Goal: Find specific page/section: Find specific page/section

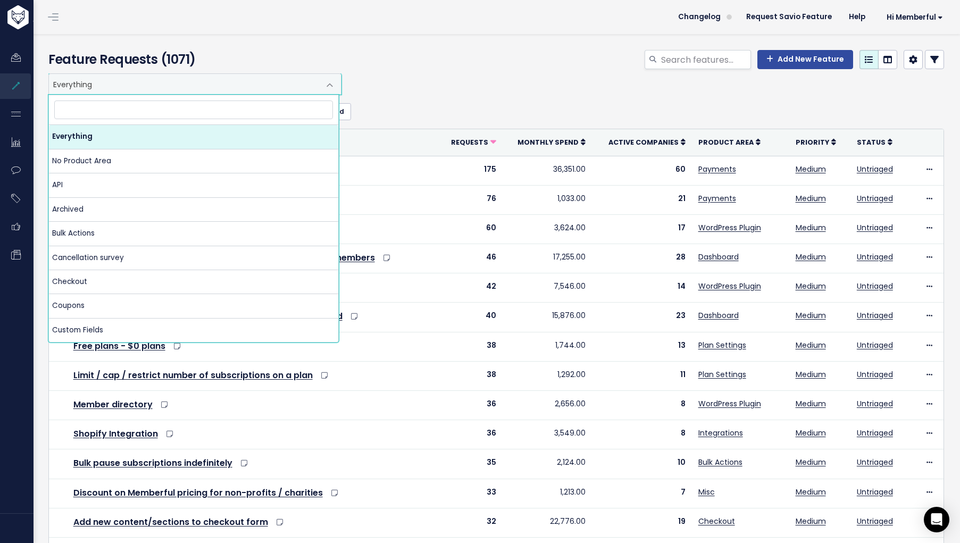
click at [204, 86] on span "Everything" at bounding box center [184, 84] width 271 height 20
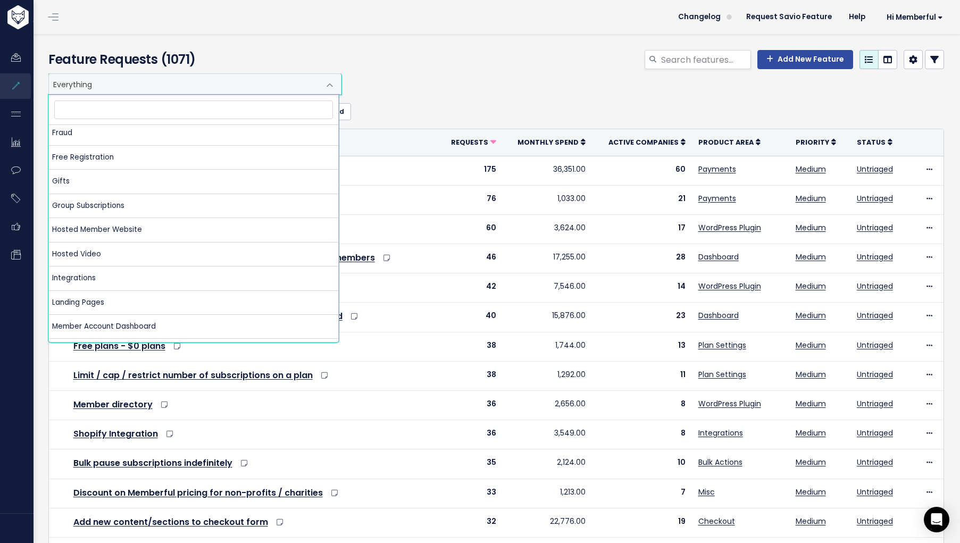
scroll to position [409, 0]
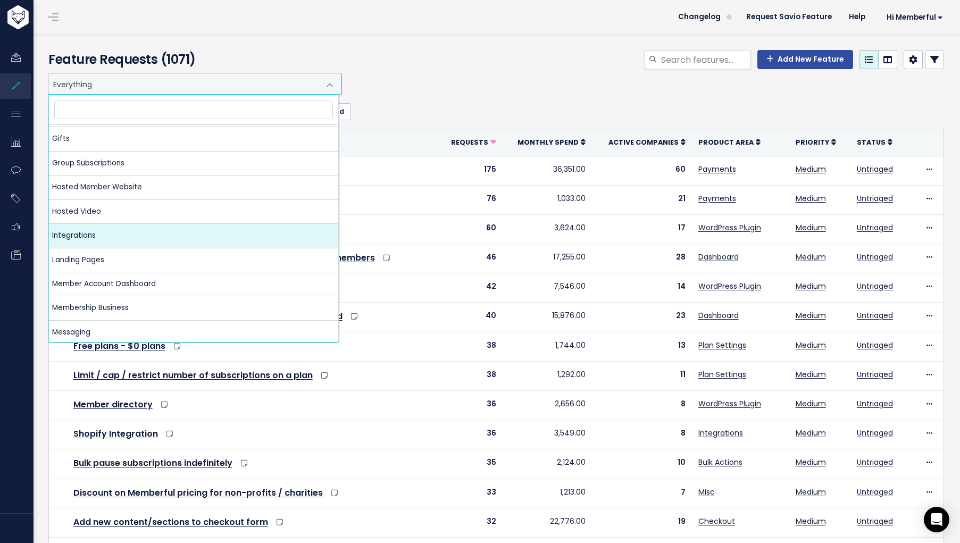
select select "MAIN:INTEGRATIONS"
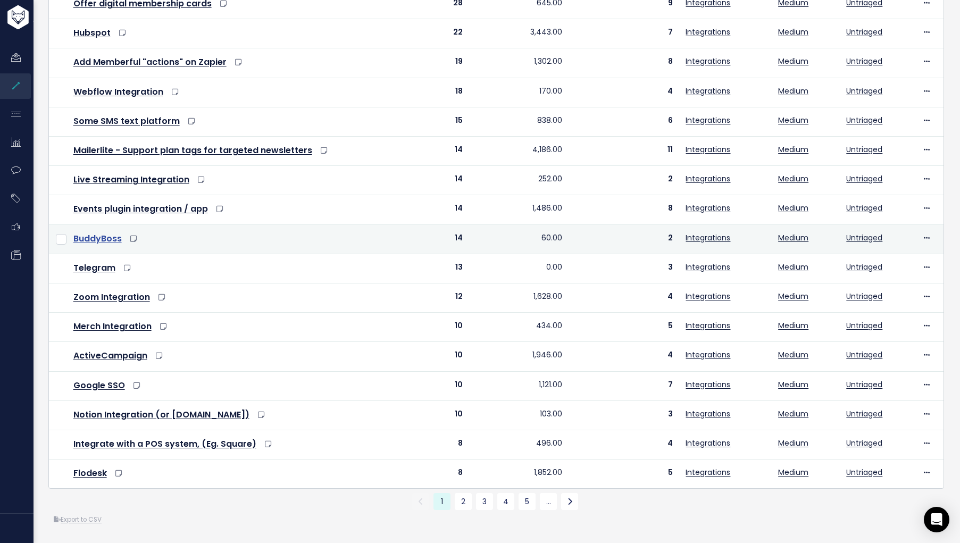
scroll to position [270, 0]
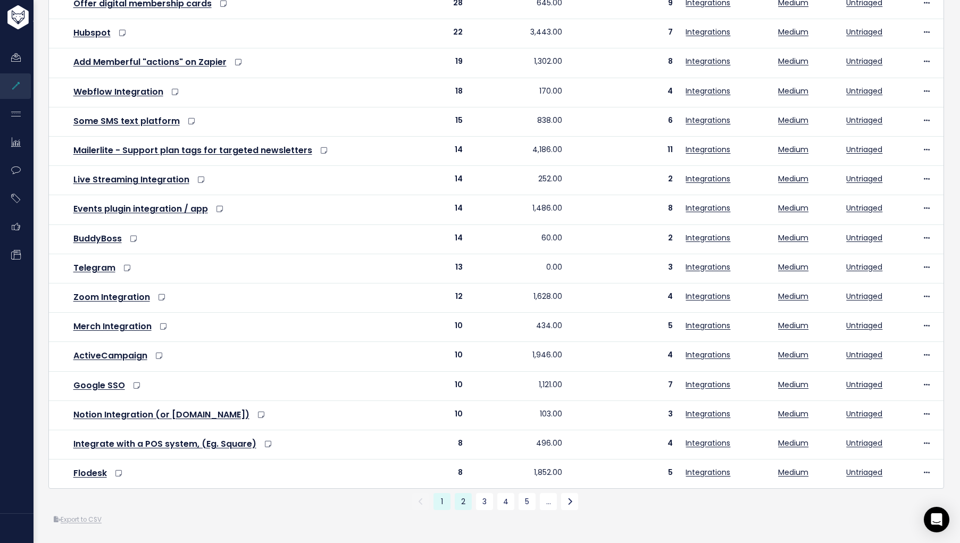
click at [457, 499] on link "2" at bounding box center [463, 501] width 17 height 17
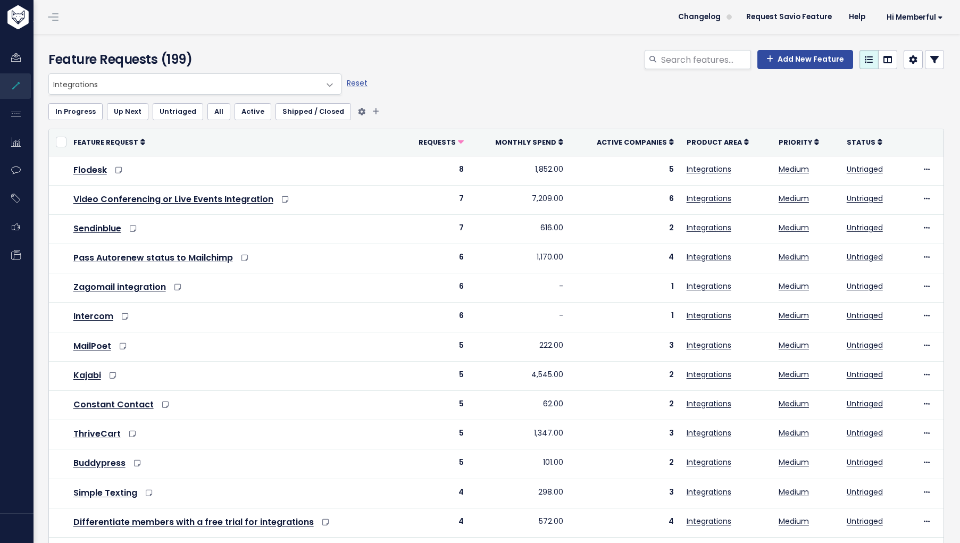
click at [248, 114] on link "Active" at bounding box center [253, 111] width 37 height 17
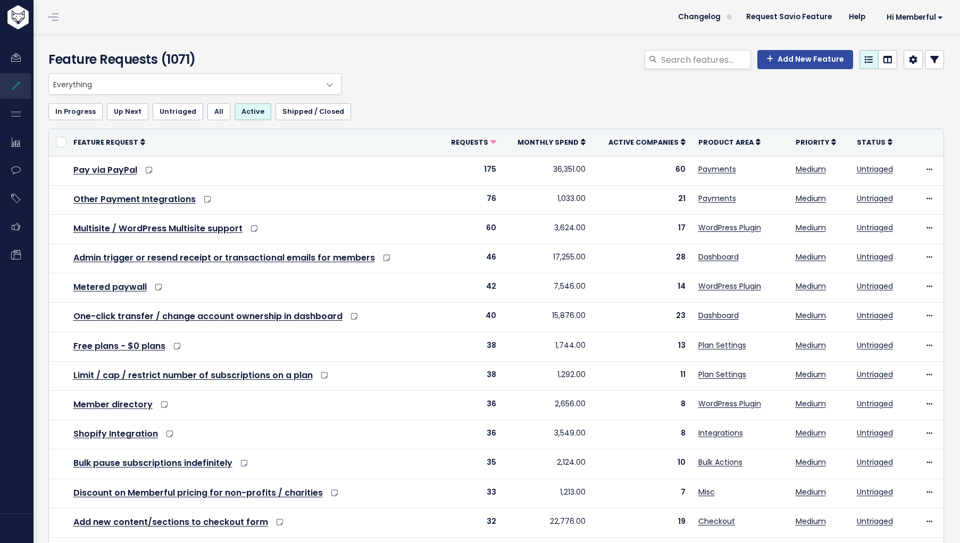
click at [162, 88] on span "Everything" at bounding box center [184, 84] width 271 height 20
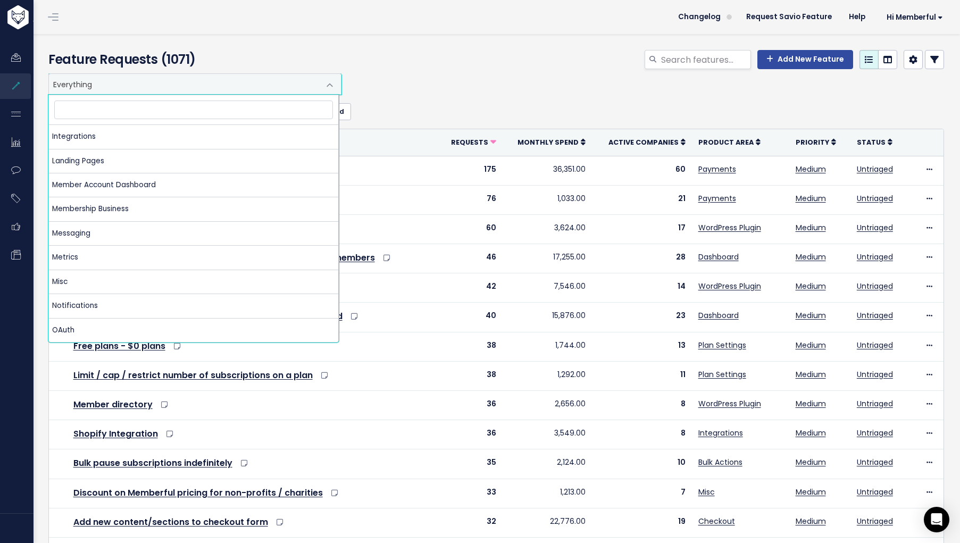
scroll to position [474, 0]
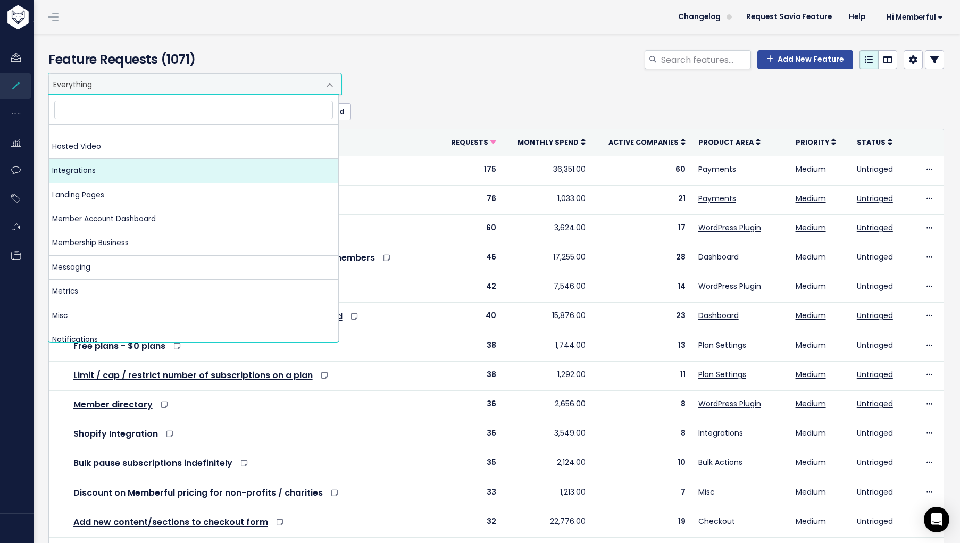
select select "MAIN:INTEGRATIONS"
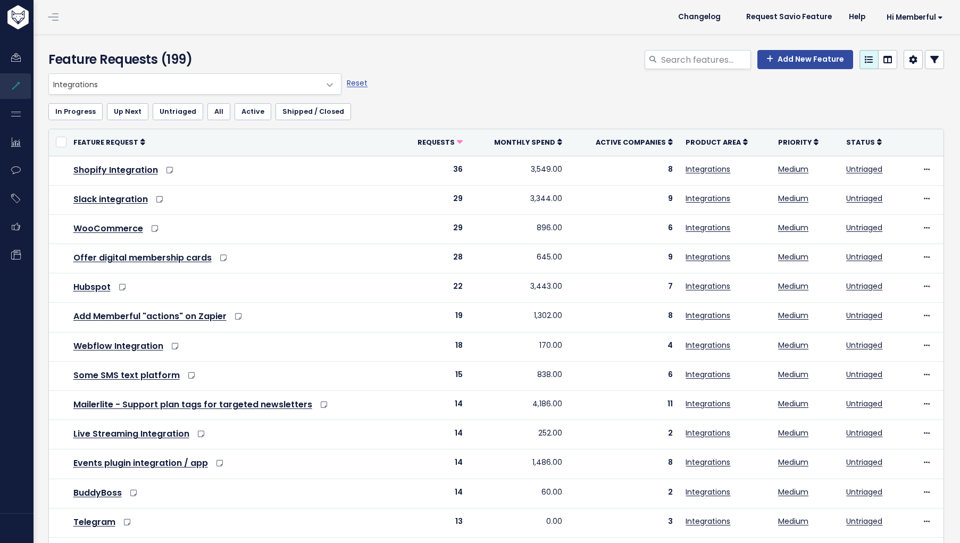
select select
click at [930, 61] on icon at bounding box center [934, 59] width 9 height 9
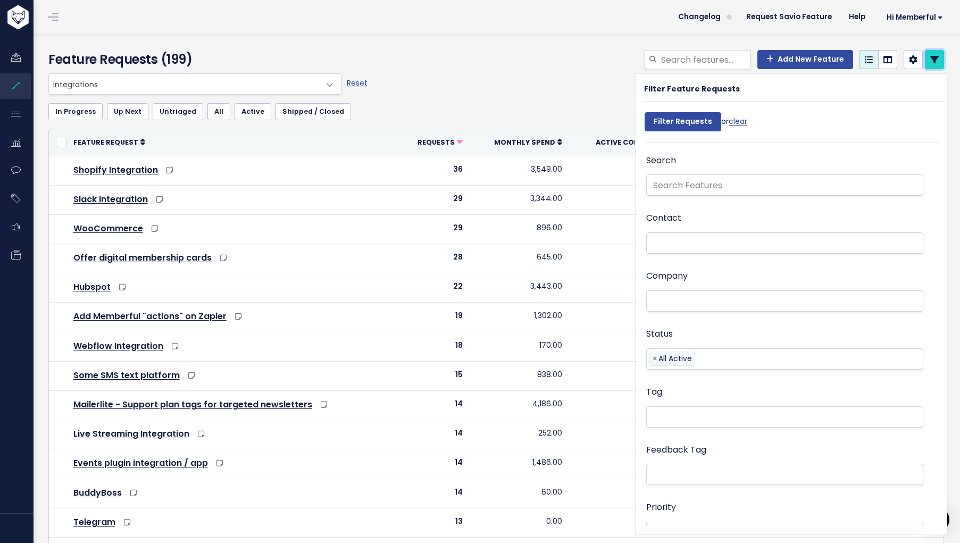
scroll to position [12, 0]
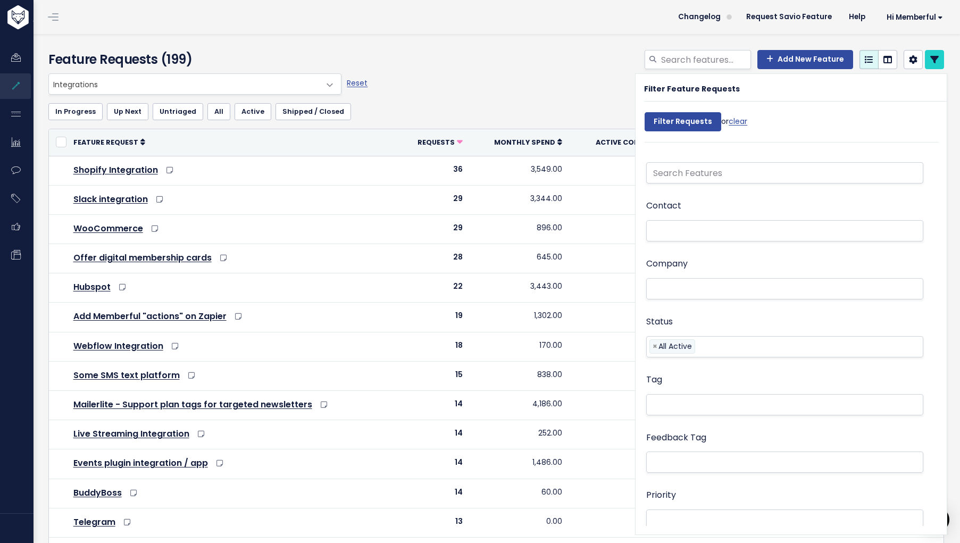
click at [577, 80] on div "Everything No Product Area API Archived Bulk Actions Cancellation survey Checko…" at bounding box center [493, 83] width 895 height 21
click at [930, 61] on icon at bounding box center [934, 59] width 9 height 9
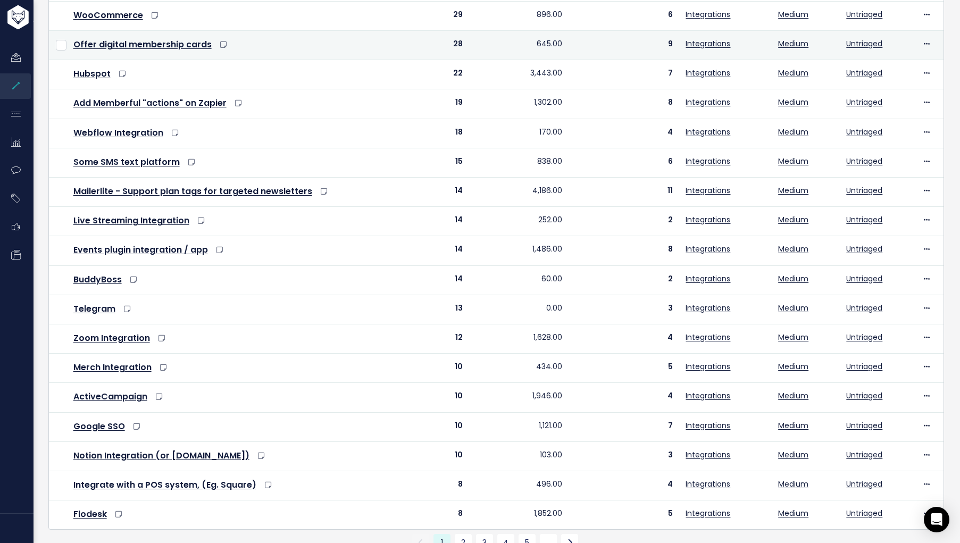
scroll to position [270, 0]
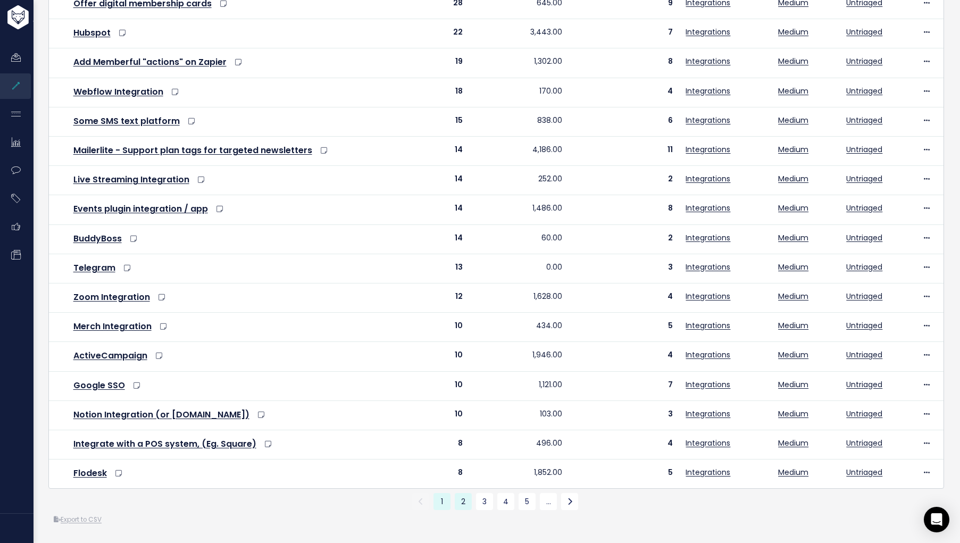
click at [455, 493] on link "2" at bounding box center [463, 501] width 17 height 17
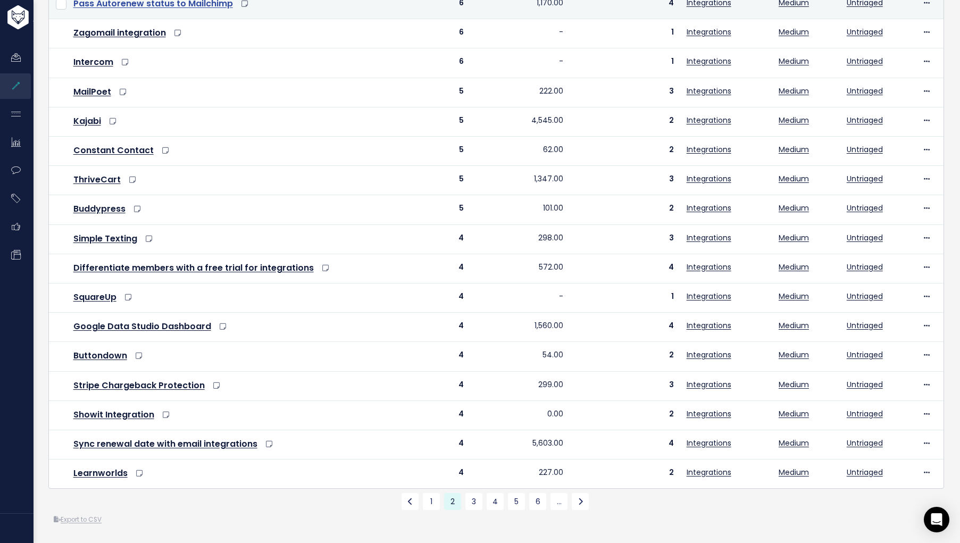
scroll to position [270, 0]
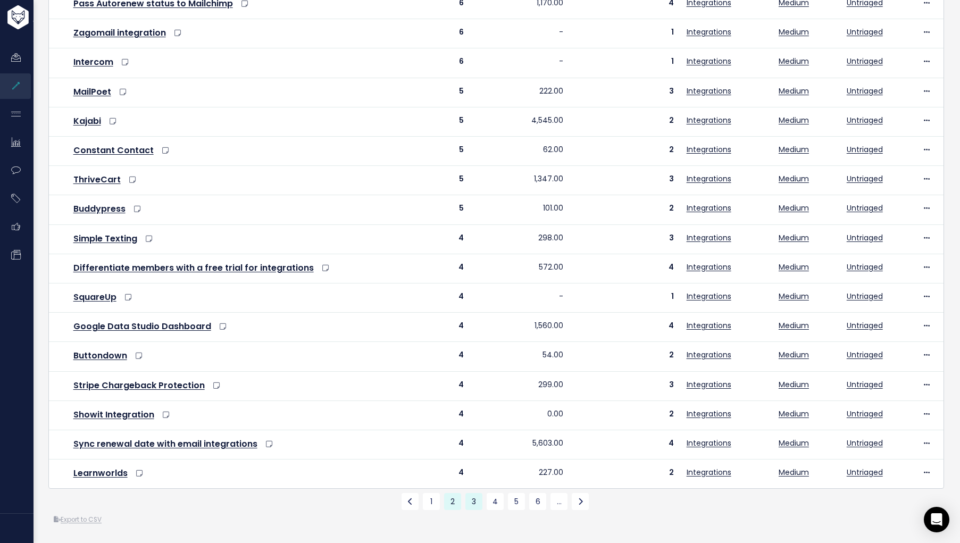
click at [468, 495] on link "3" at bounding box center [473, 501] width 17 height 17
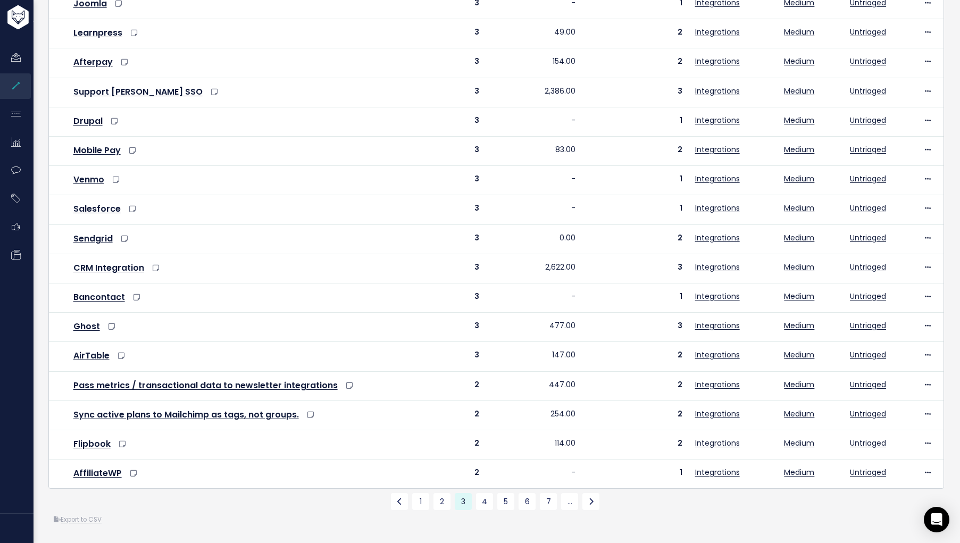
scroll to position [270, 0]
click at [484, 496] on link "4" at bounding box center [484, 501] width 17 height 17
